Goal: Information Seeking & Learning: Learn about a topic

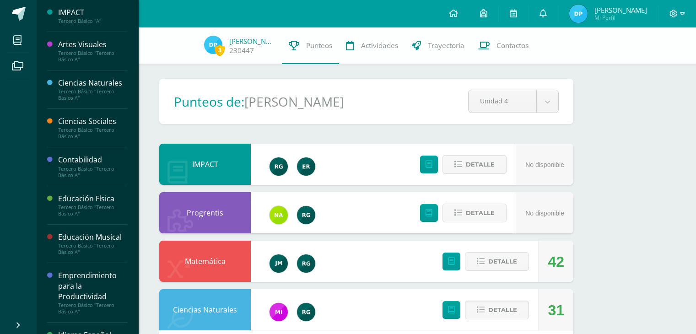
scroll to position [448, 0]
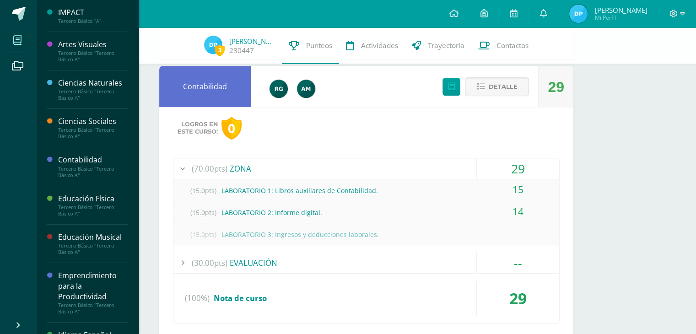
click at [13, 42] on span at bounding box center [17, 40] width 21 height 21
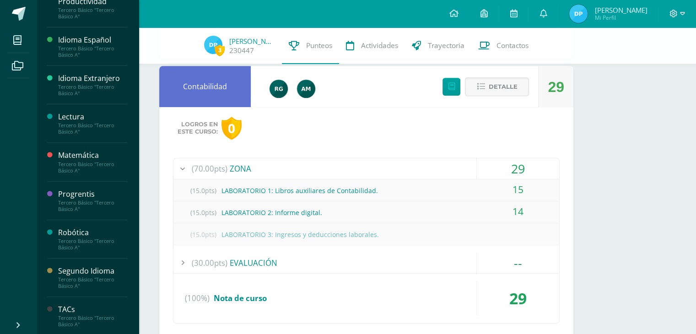
click at [82, 229] on div "Robótica" at bounding box center [93, 232] width 70 height 11
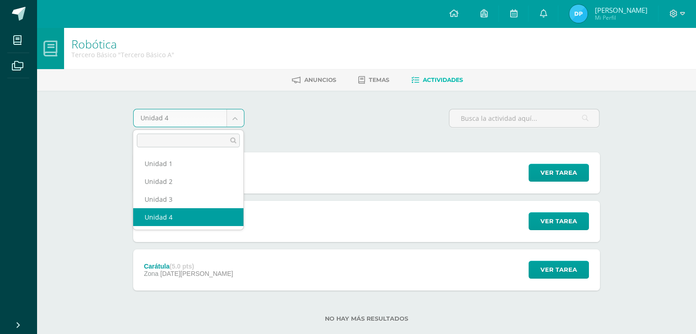
click at [243, 112] on body "Mis cursos Archivos Cerrar panel IMPACT Tercero Básico "A" Artes Visuales Terce…" at bounding box center [348, 175] width 696 height 351
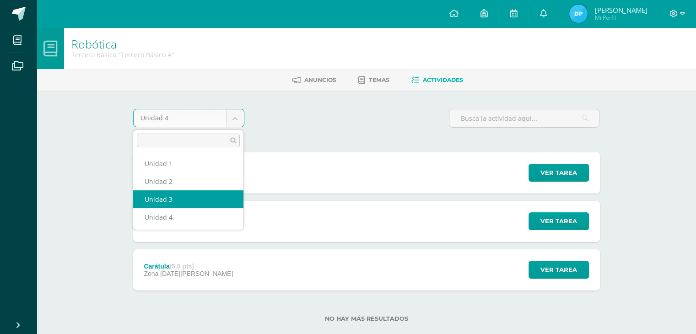
select select "Unidad 3"
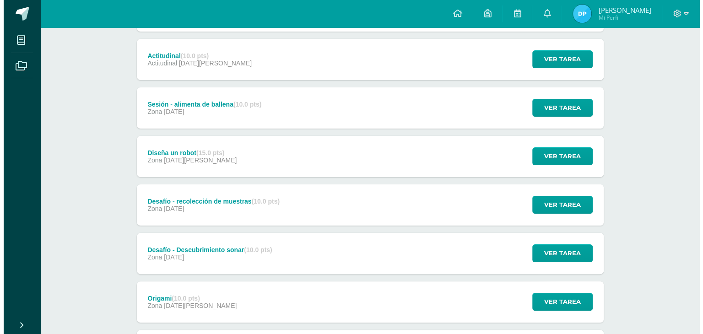
scroll to position [157, 0]
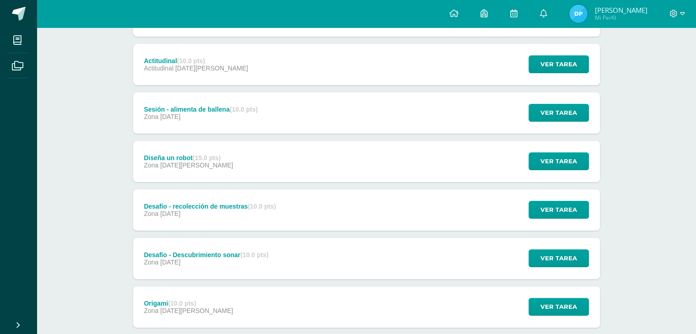
click at [265, 158] on div "Diseña un robot (15.0 pts) Zona [DATE] Ver tarea Diseña un robot Robótica Carga…" at bounding box center [366, 161] width 467 height 41
